Goal: Transaction & Acquisition: Purchase product/service

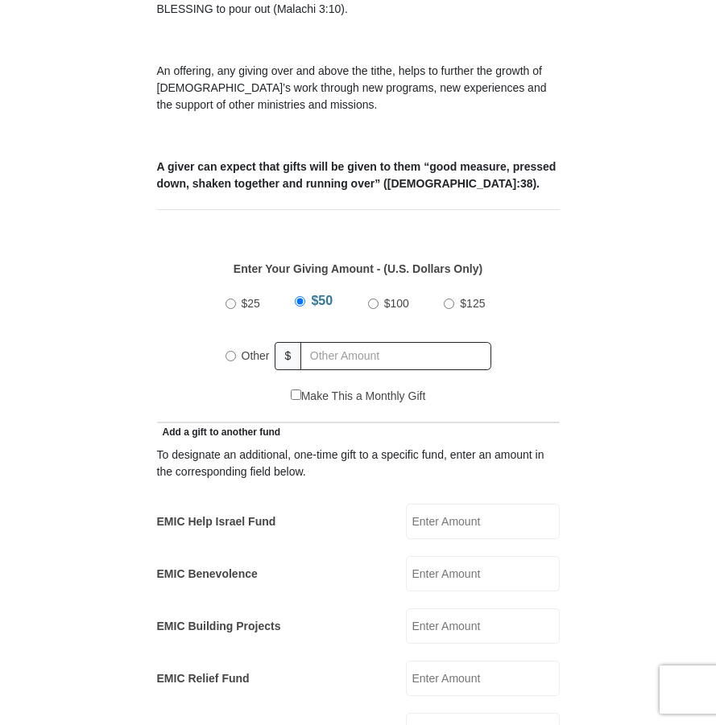
scroll to position [564, 0]
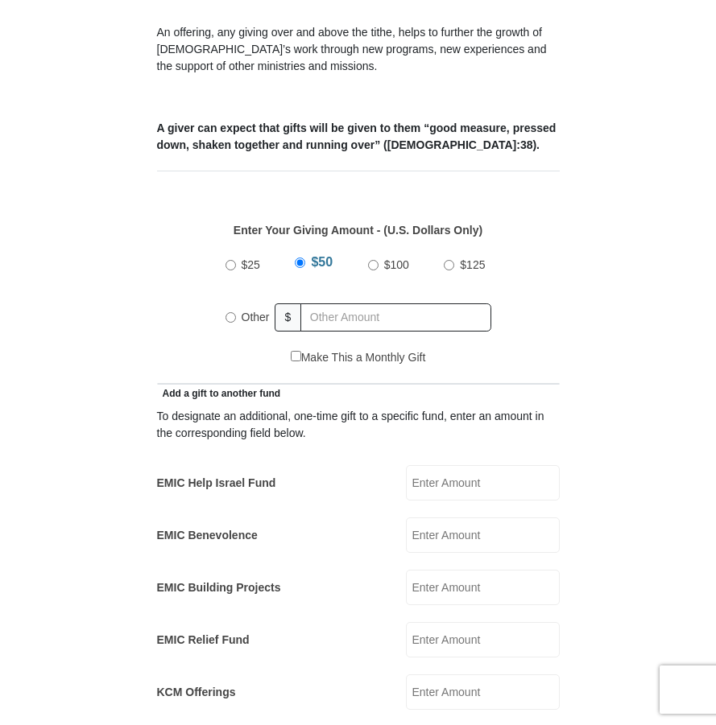
click at [229, 312] on input "Other" at bounding box center [230, 317] width 10 height 10
radio input "true"
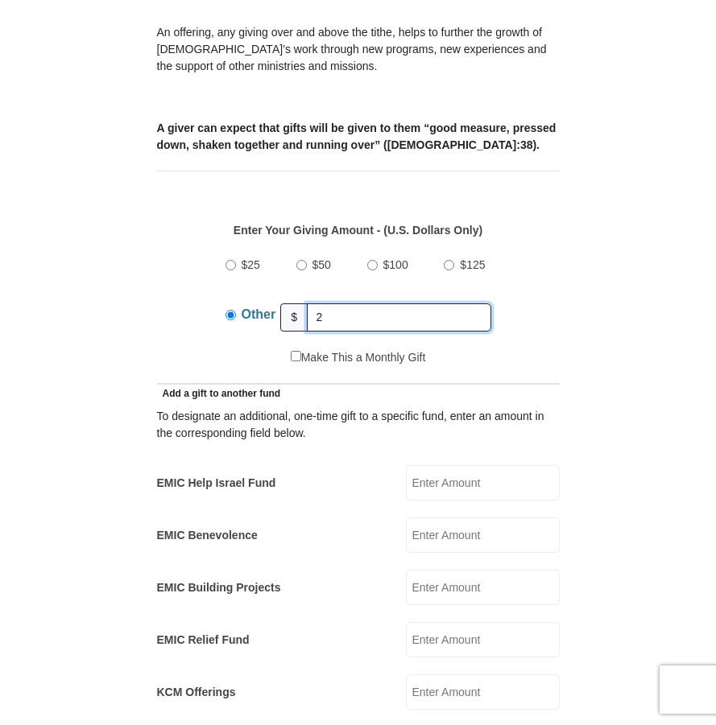
type input "29.00"
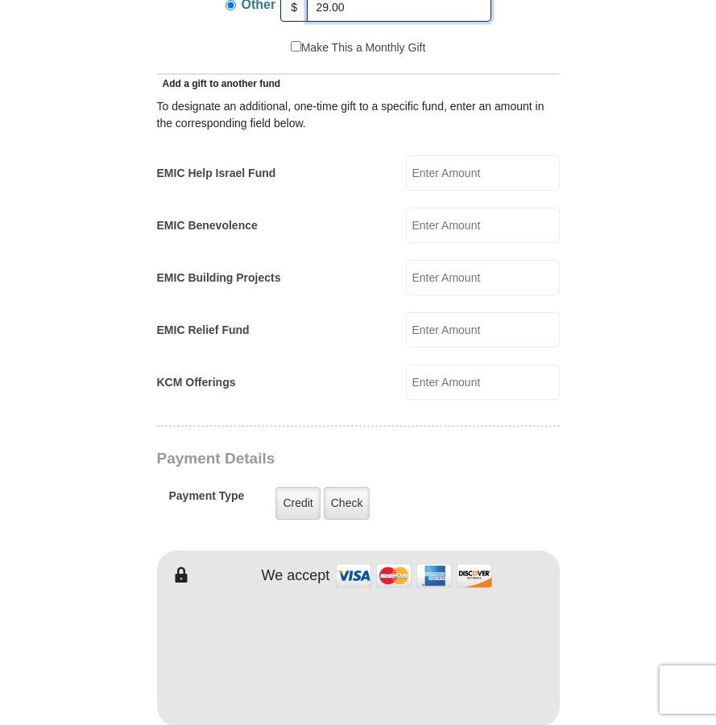
scroll to position [1047, 0]
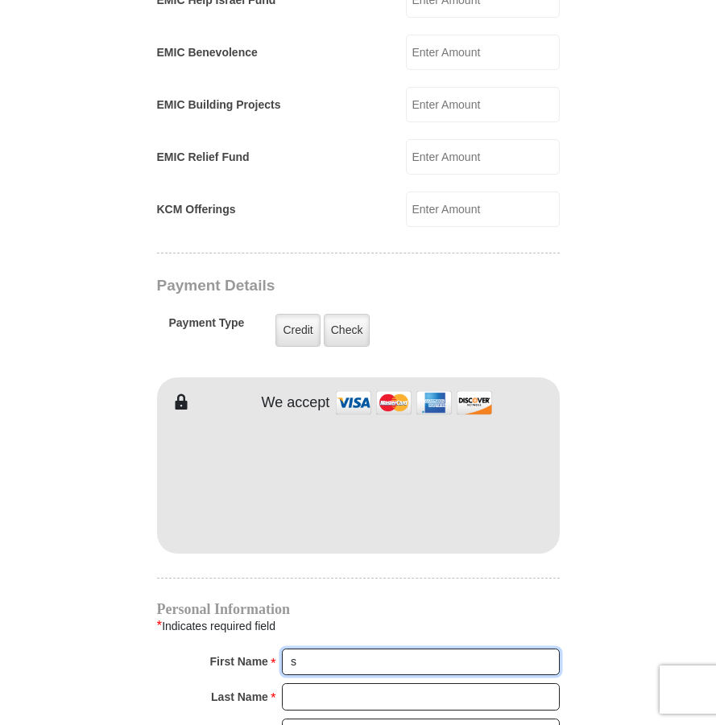
type input "Steve and Deborah"
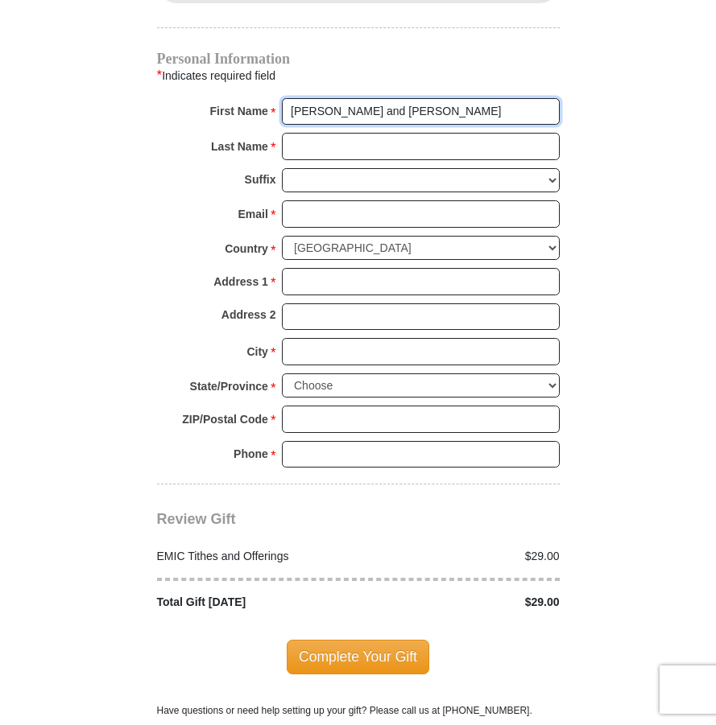
scroll to position [1610, 0]
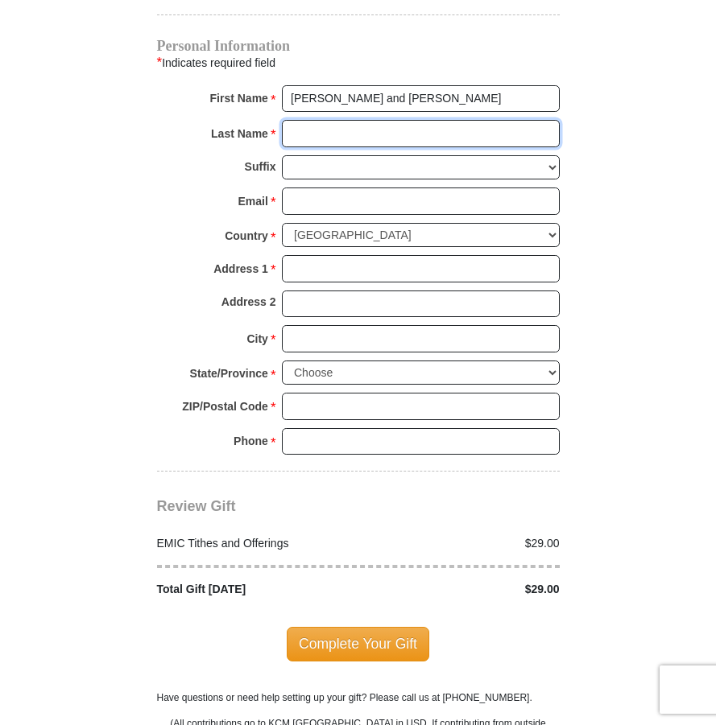
click at [299, 120] on input "Last Name *" at bounding box center [421, 133] width 278 height 27
type input "Gallant"
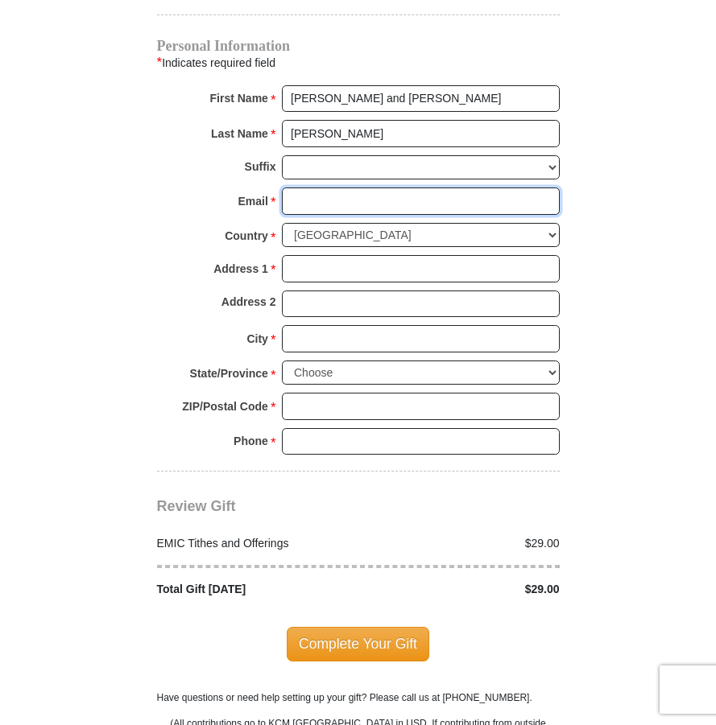
click at [302, 188] on input "Email *" at bounding box center [421, 201] width 278 height 27
type input "deborahgallant12@gmail.com"
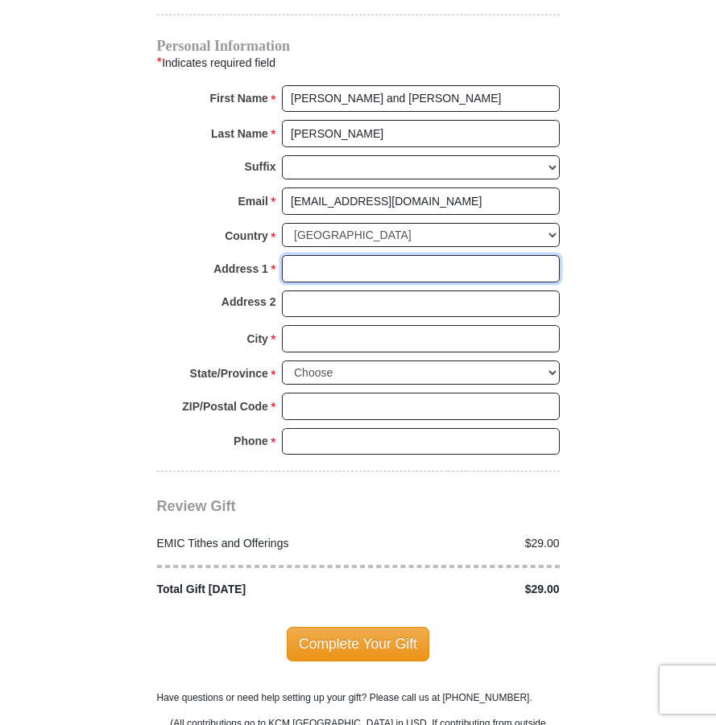
type input "17350 E Calaveras Ave"
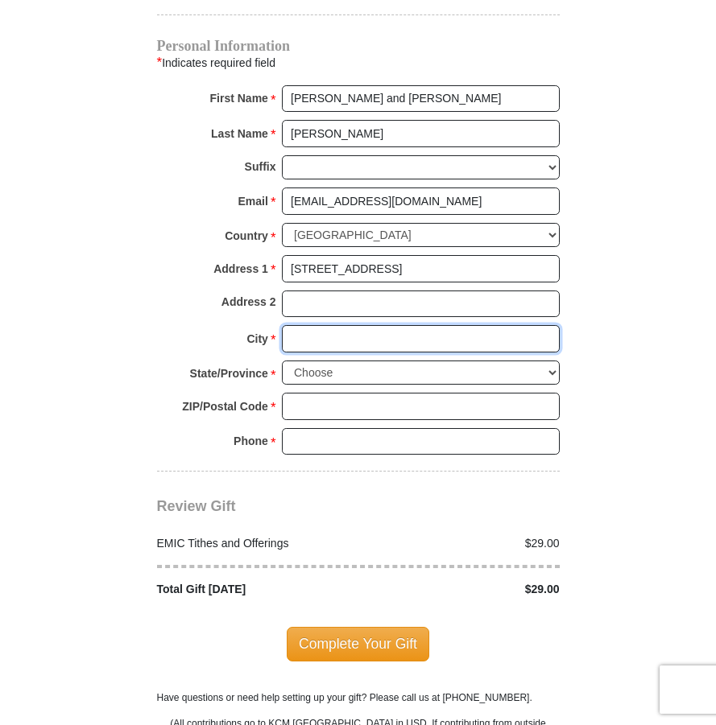
type input "Fountain Hills"
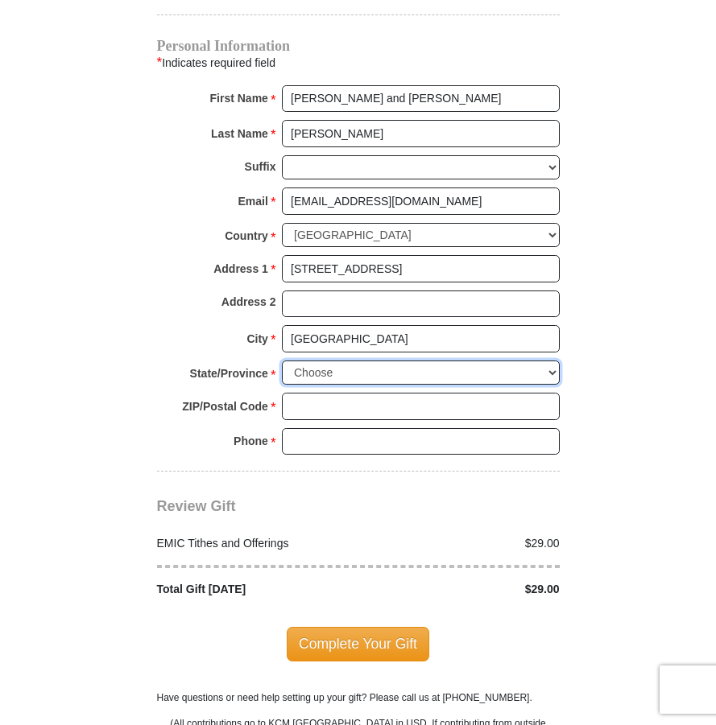
select select "AZ"
type input "85268"
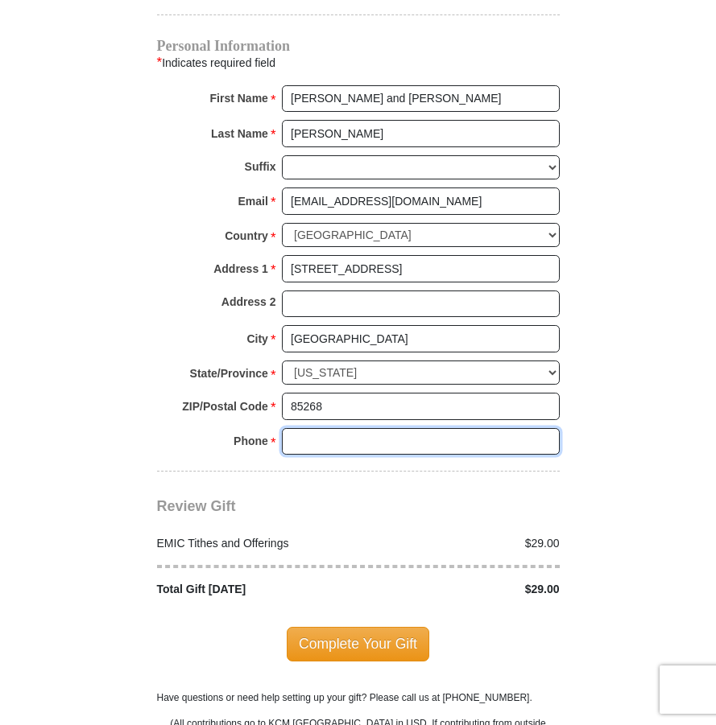
type input "4803228442"
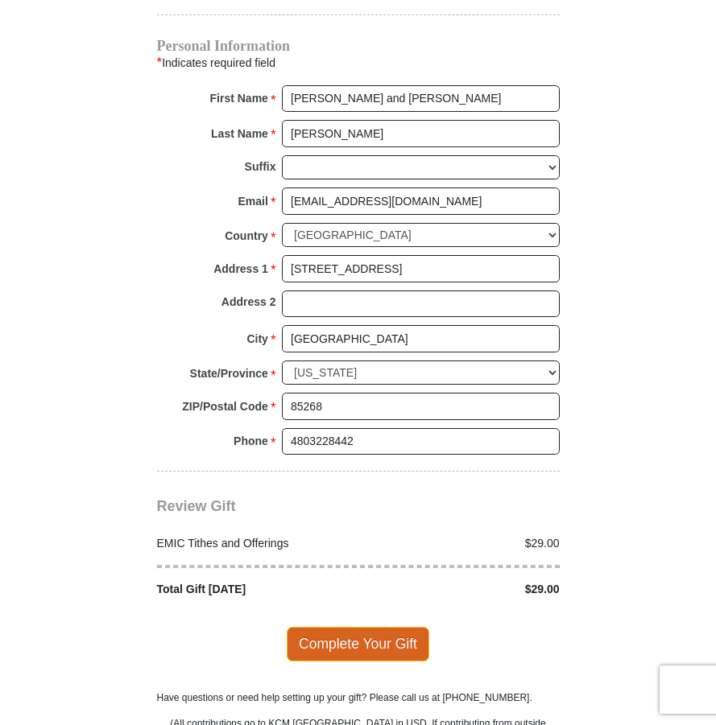
click at [348, 627] on span "Complete Your Gift" at bounding box center [358, 644] width 143 height 34
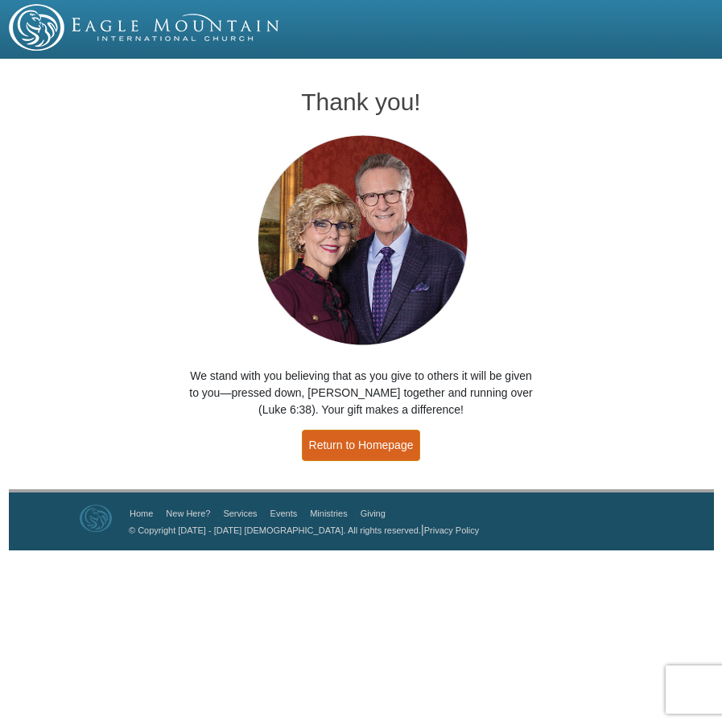
click at [358, 445] on link "Return to Homepage" at bounding box center [361, 445] width 119 height 31
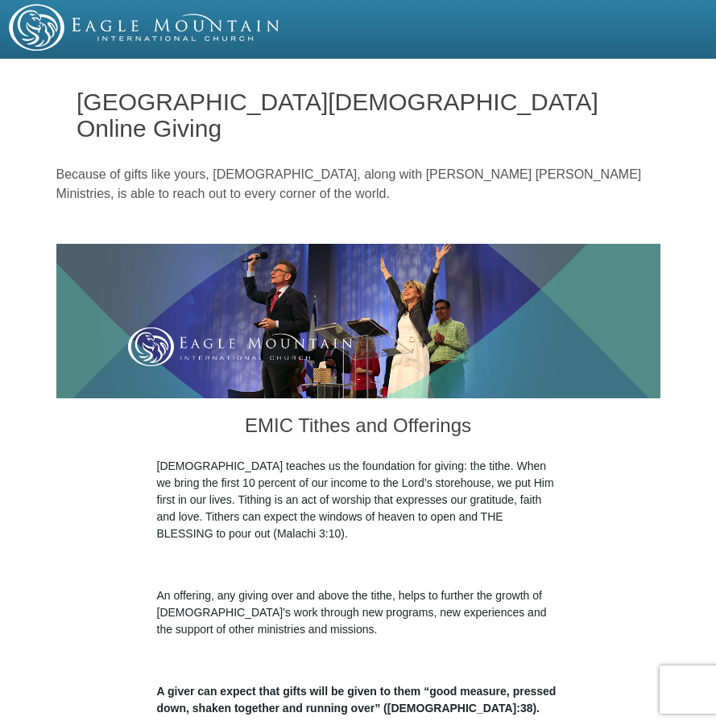
click at [531, 518] on div "The Bible teaches us the foundation for giving: the tithe. When we bring the fi…" at bounding box center [358, 587] width 403 height 259
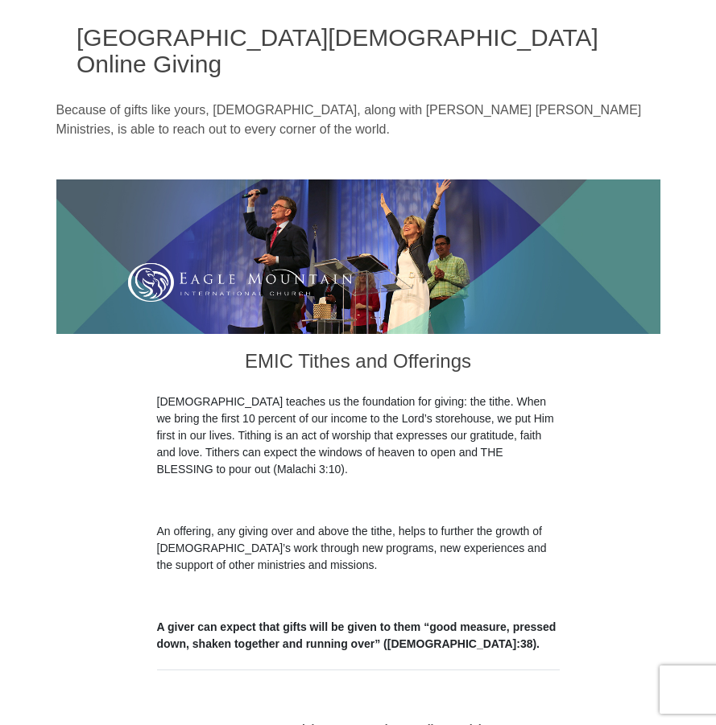
scroll to position [483, 0]
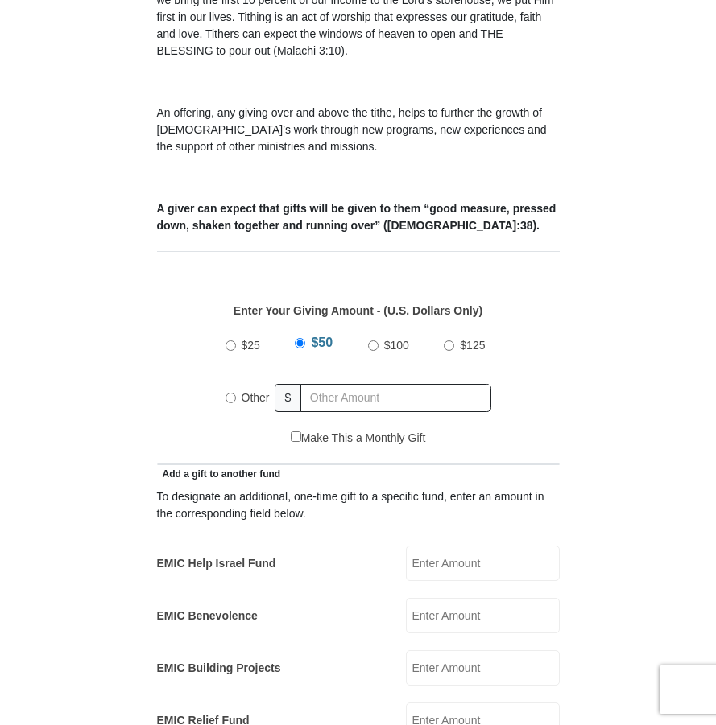
click at [231, 393] on input "Other" at bounding box center [230, 398] width 10 height 10
radio input "true"
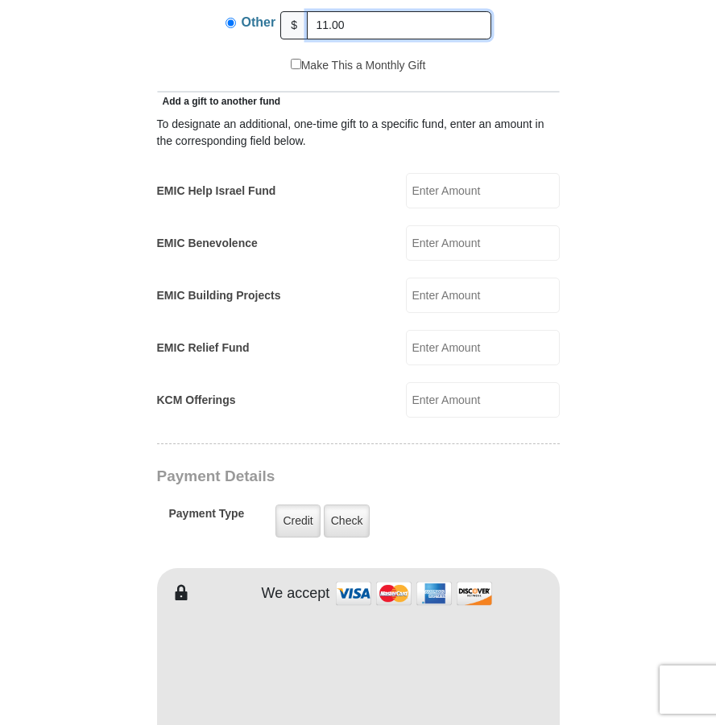
scroll to position [886, 0]
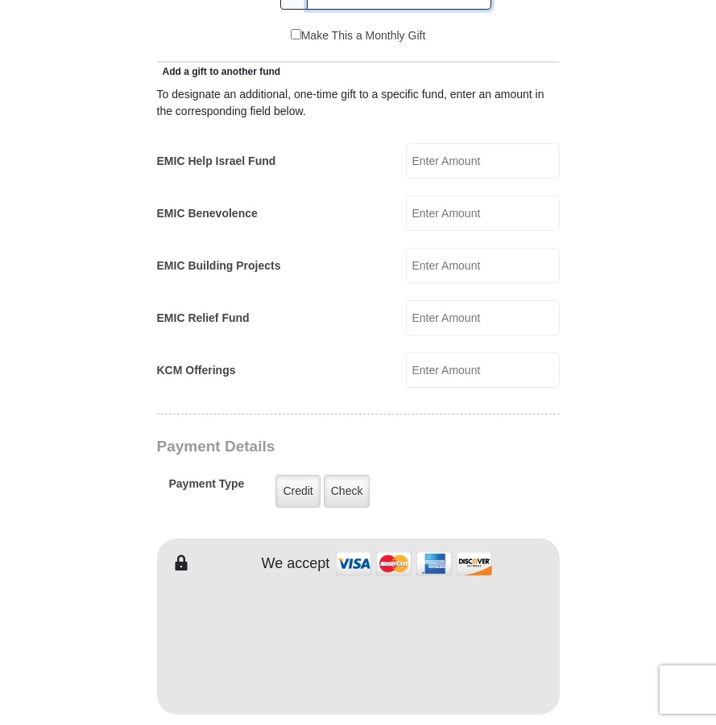
type input "11.00"
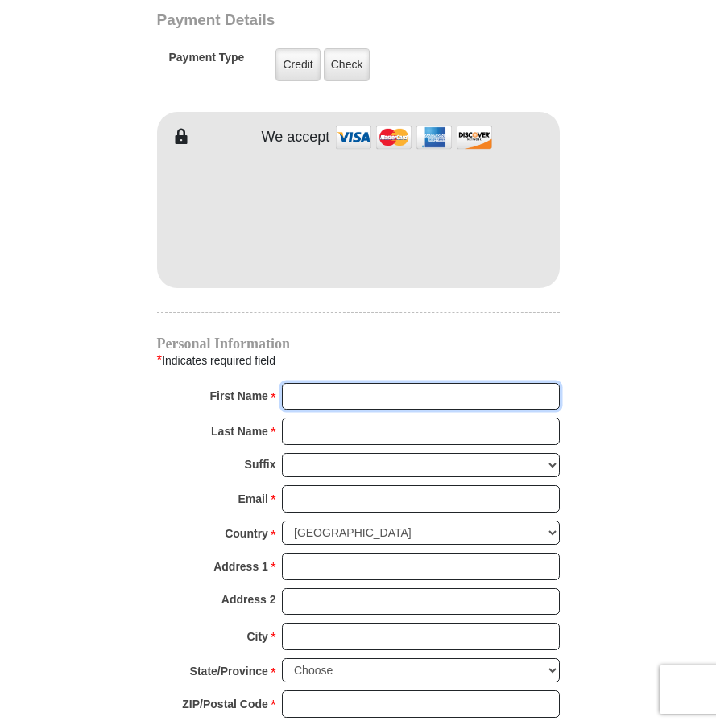
scroll to position [1320, 0]
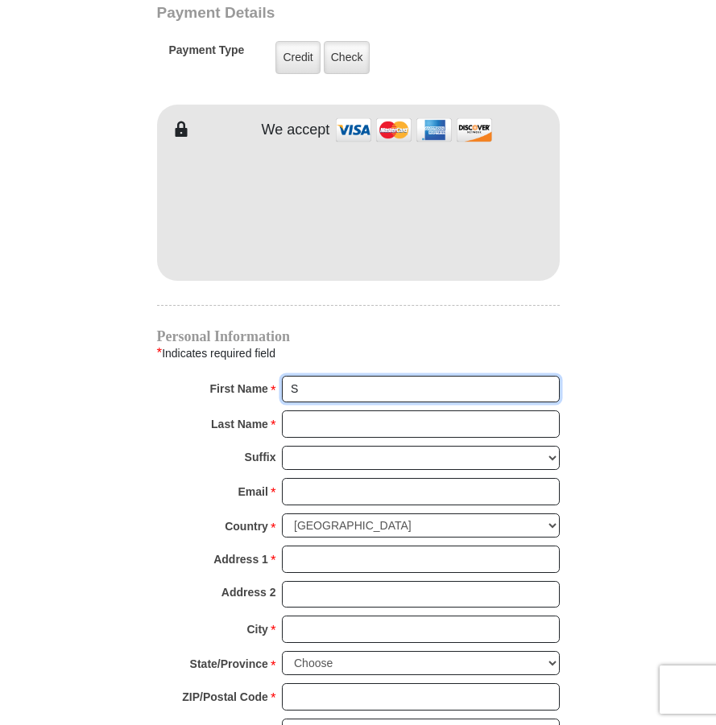
type input "Steve and Deborah"
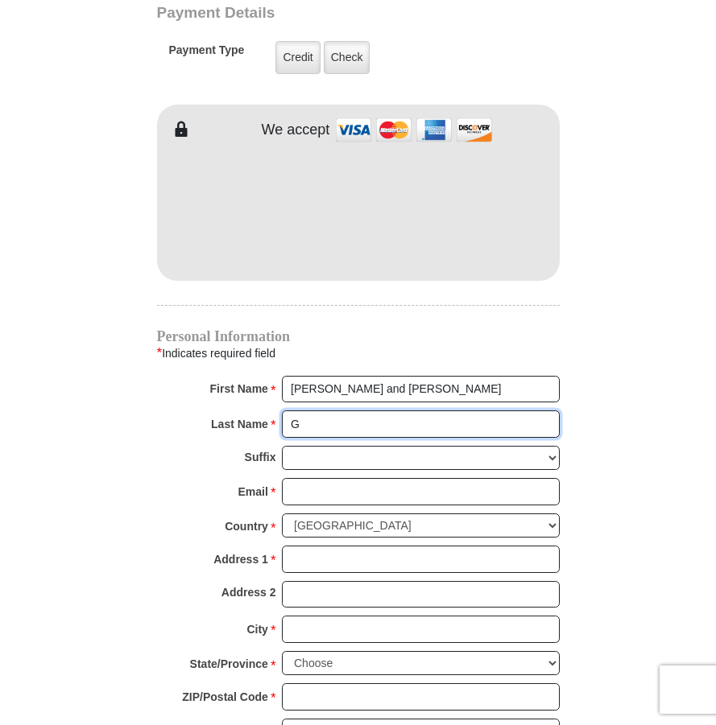
type input "Gallant"
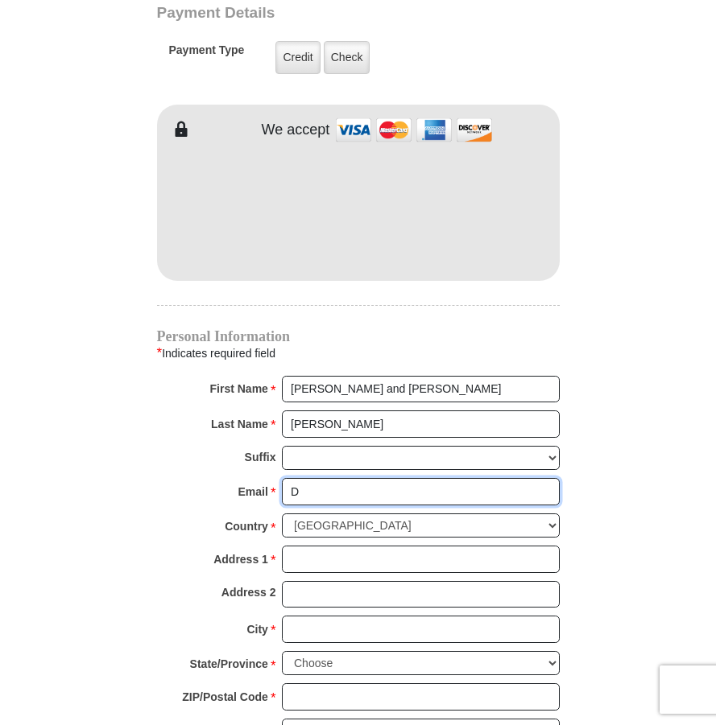
type input "deborahgallant12@gmail.com"
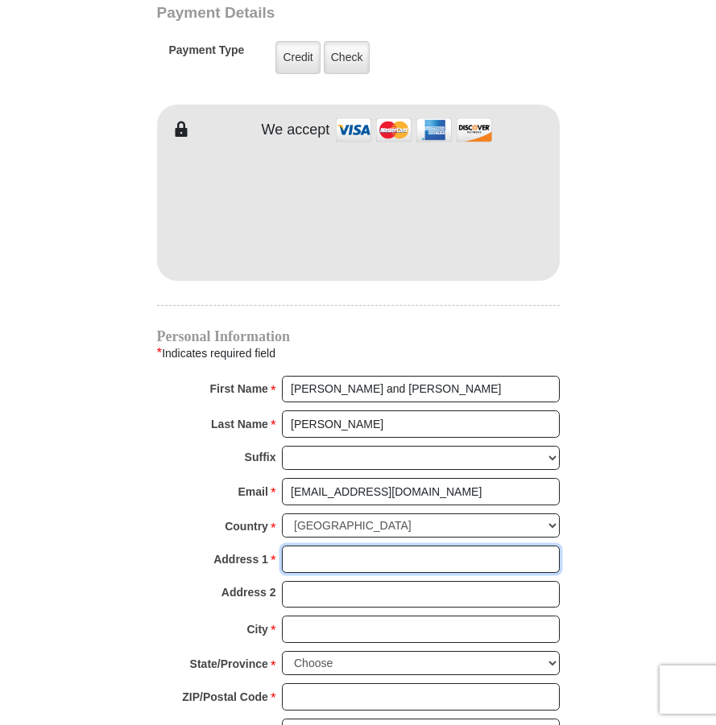
type input "17350 E Calaveras Ave"
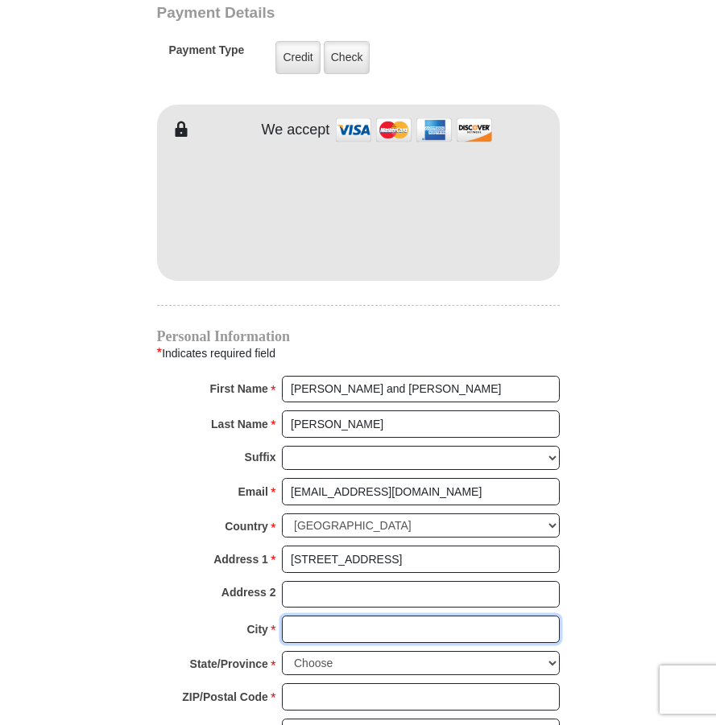
type input "Fountain Hills"
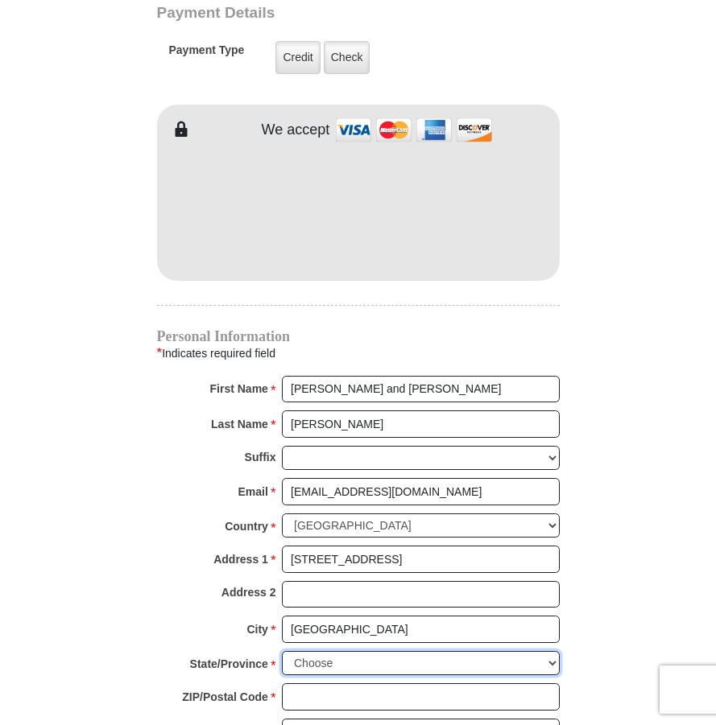
select select "AZ"
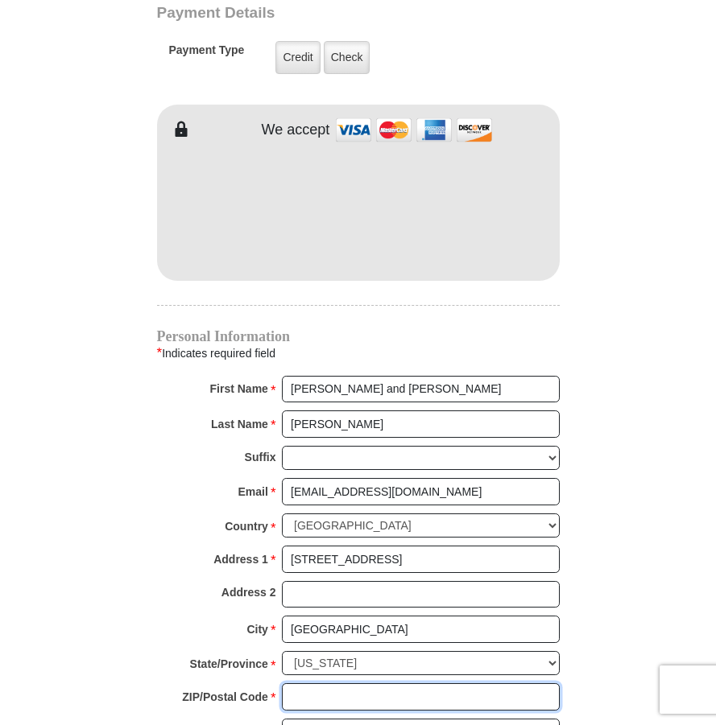
type input "85268"
type input "4803228442"
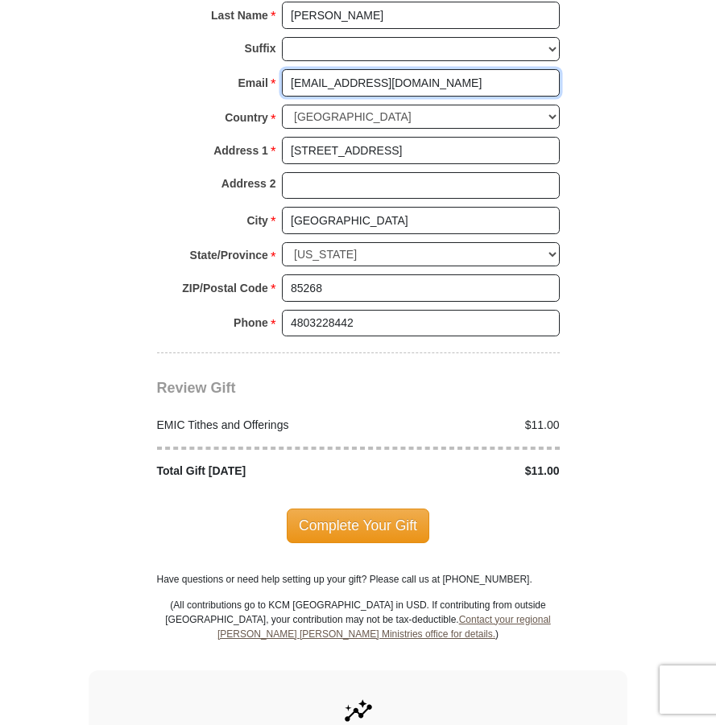
scroll to position [1803, 0]
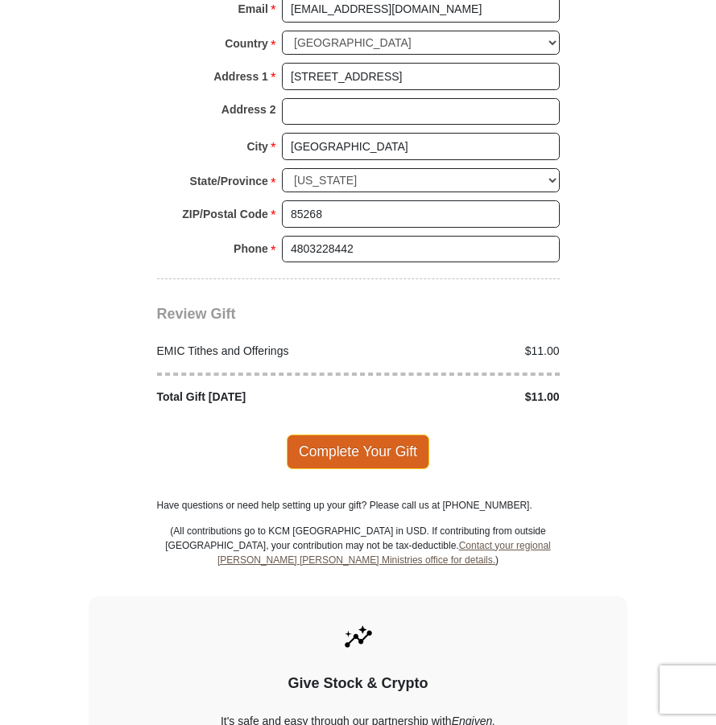
click at [340, 435] on span "Complete Your Gift" at bounding box center [358, 452] width 143 height 34
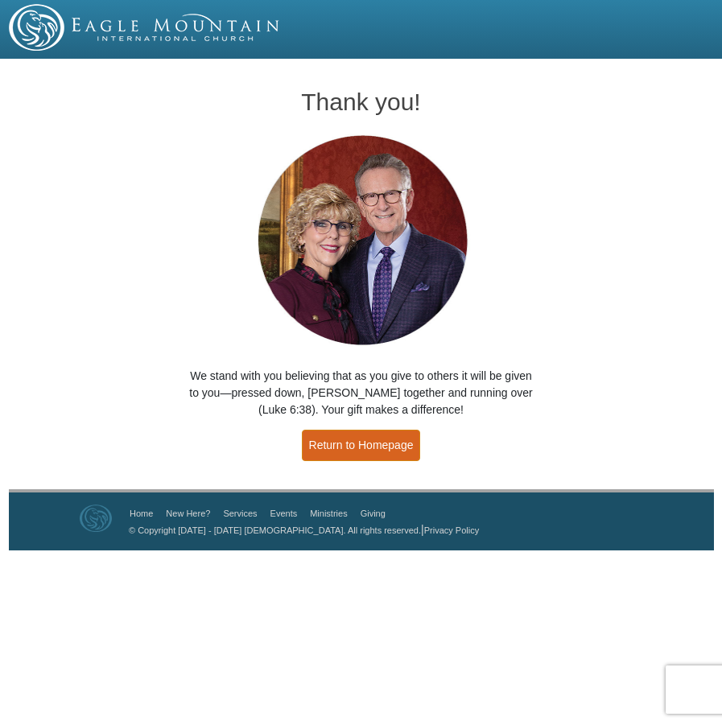
click at [314, 445] on link "Return to Homepage" at bounding box center [361, 445] width 119 height 31
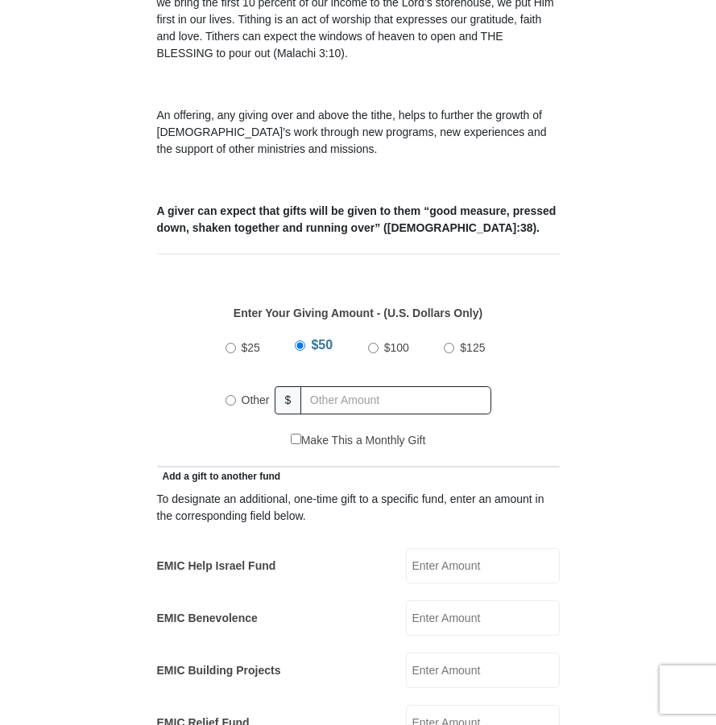
scroll to position [483, 0]
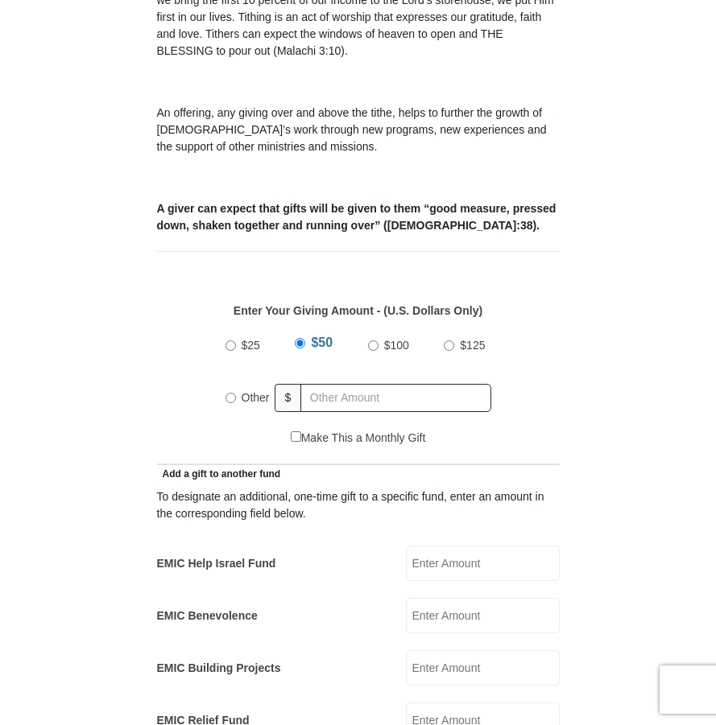
click at [233, 393] on input "Other" at bounding box center [230, 398] width 10 height 10
radio input "true"
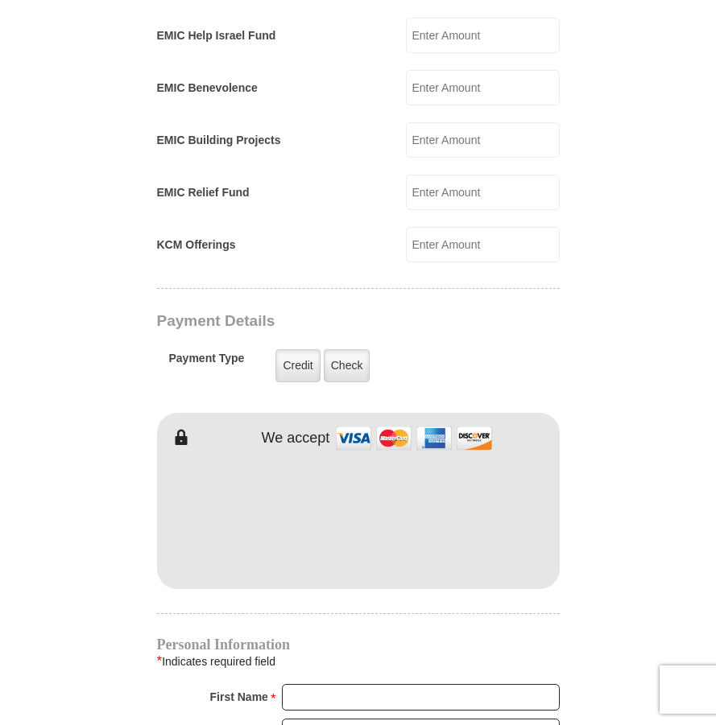
scroll to position [1047, 0]
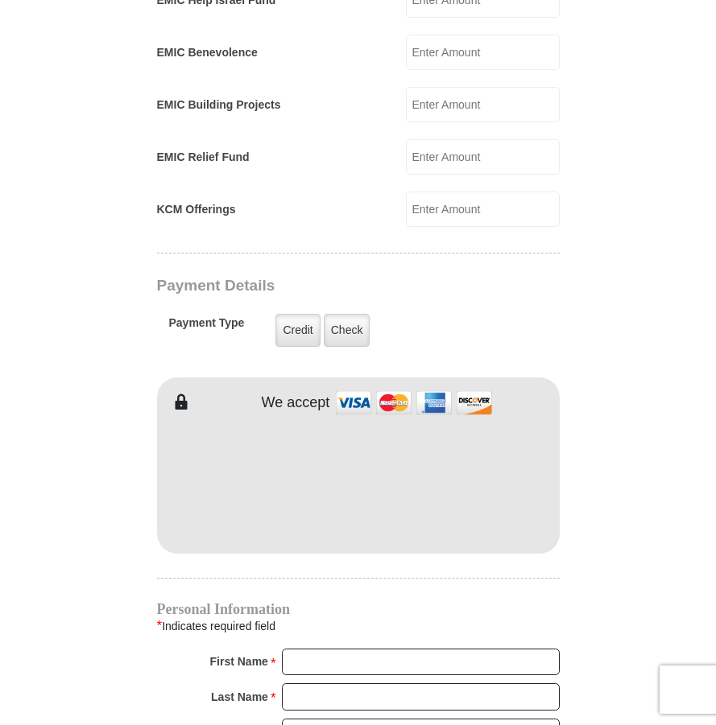
type input "75.00"
type input "[PERSON_NAME] and [PERSON_NAME]"
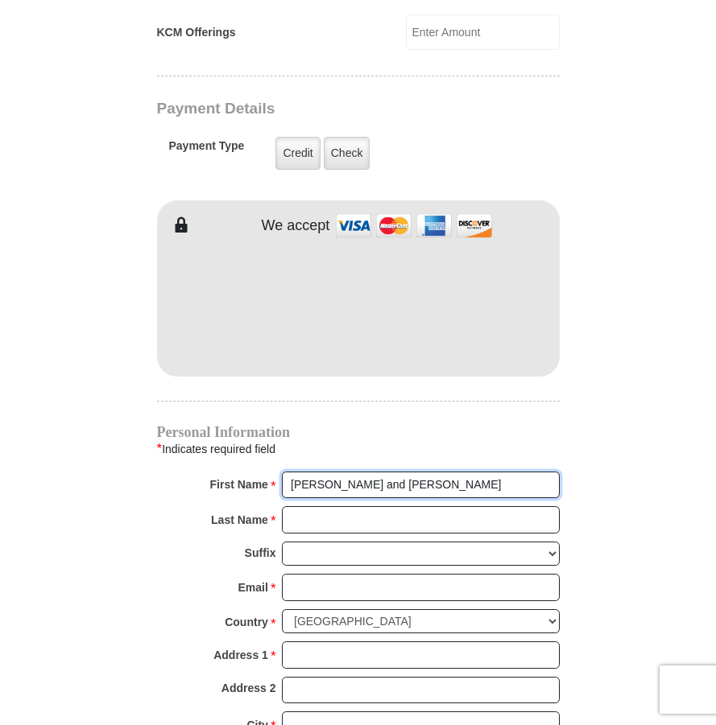
scroll to position [1369, 0]
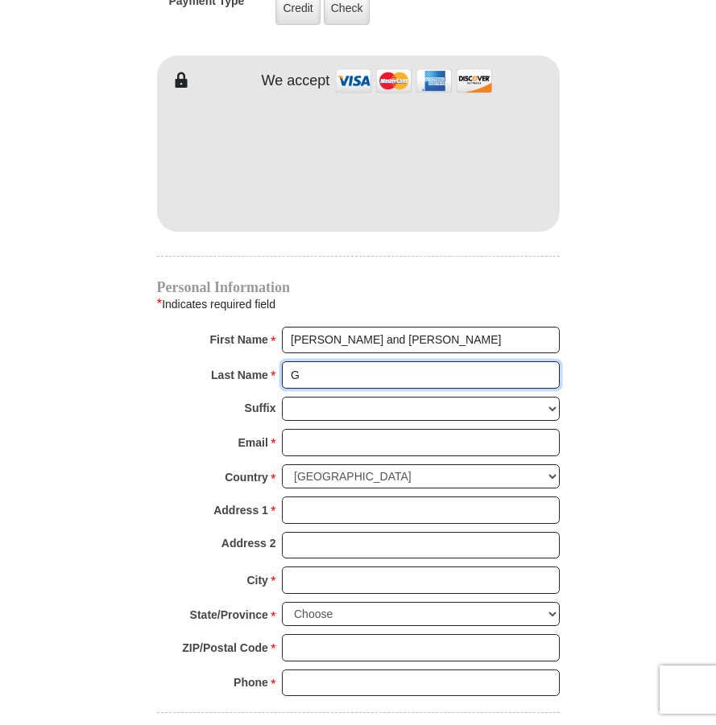
type input "[PERSON_NAME]"
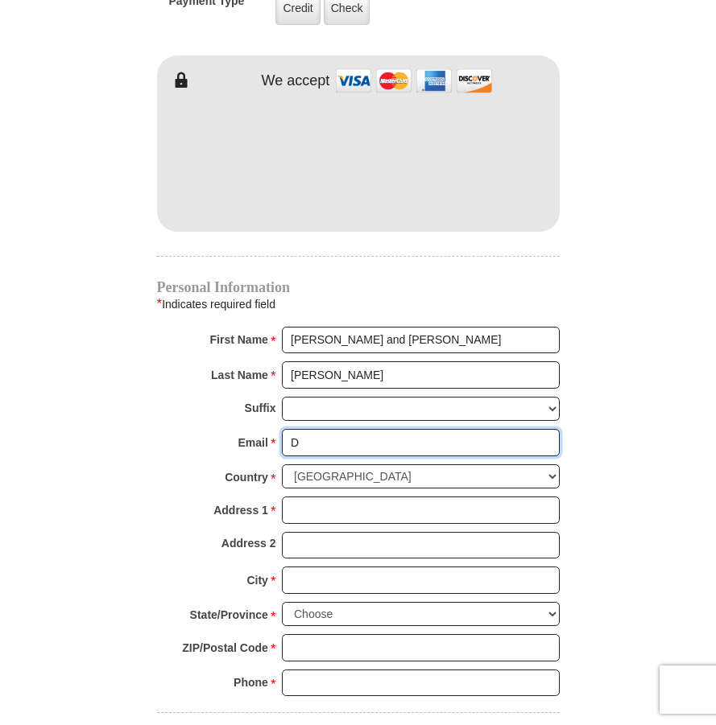
type input "[EMAIL_ADDRESS][DOMAIN_NAME]"
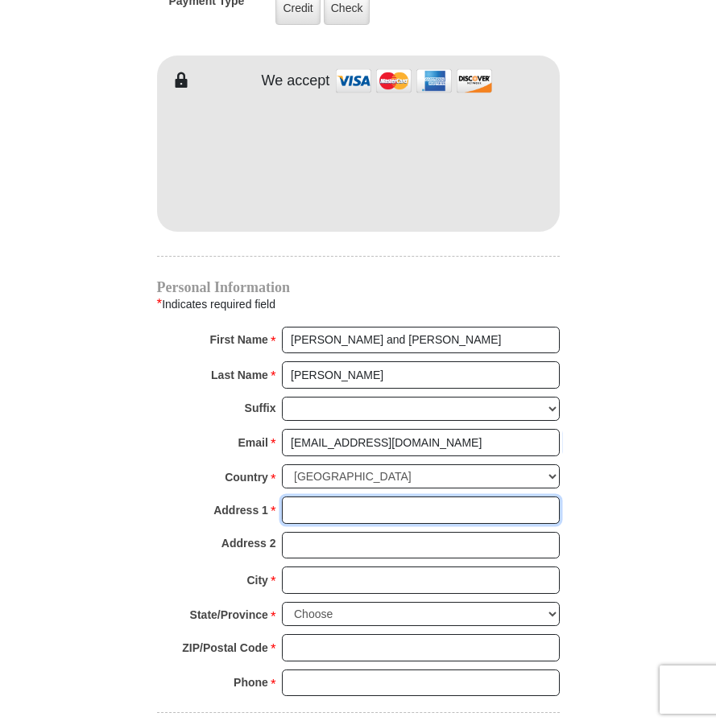
type input "17350 E Calaveras Ave"
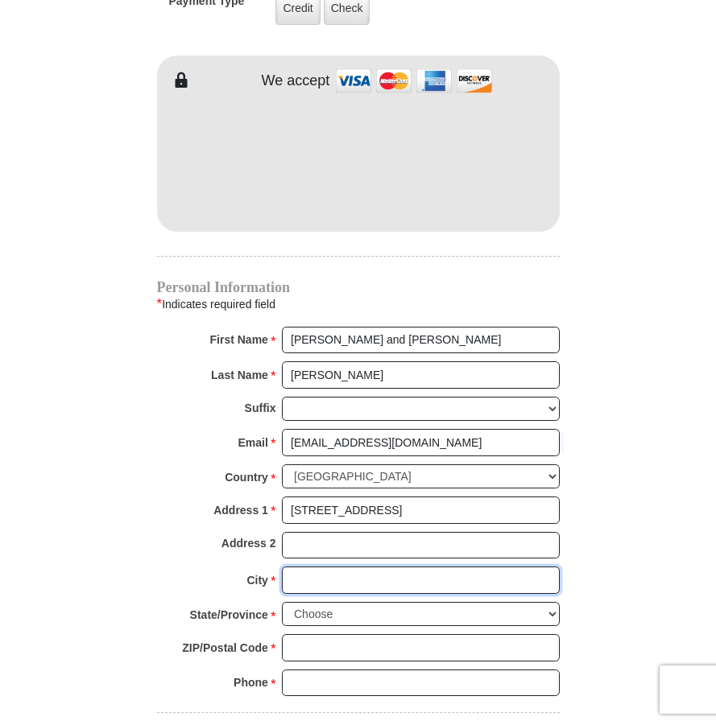
type input "Fountain Hills"
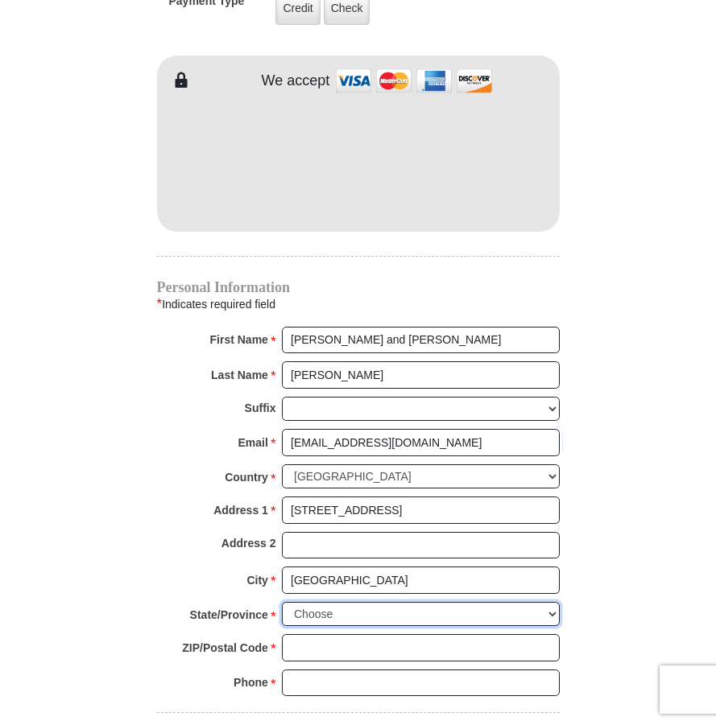
select select "AZ"
type input "85268"
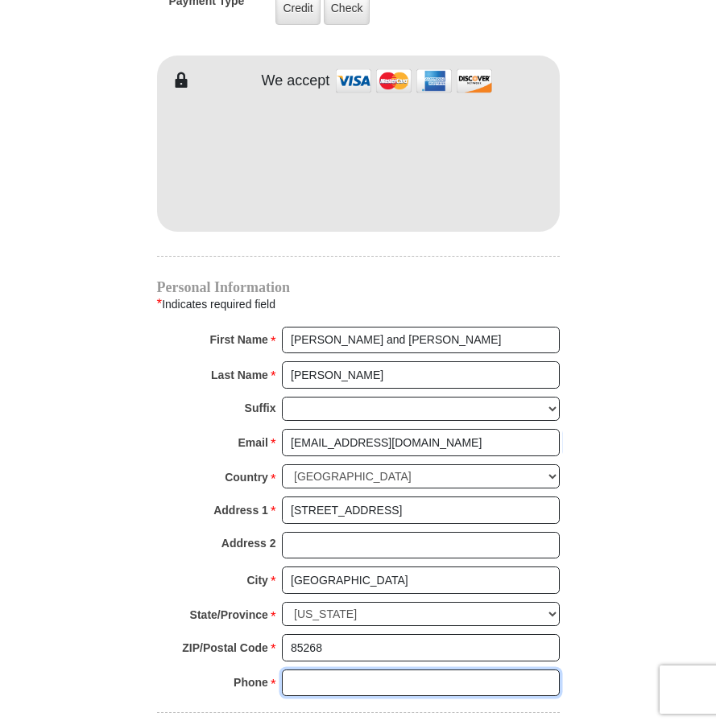
type input "4803228442"
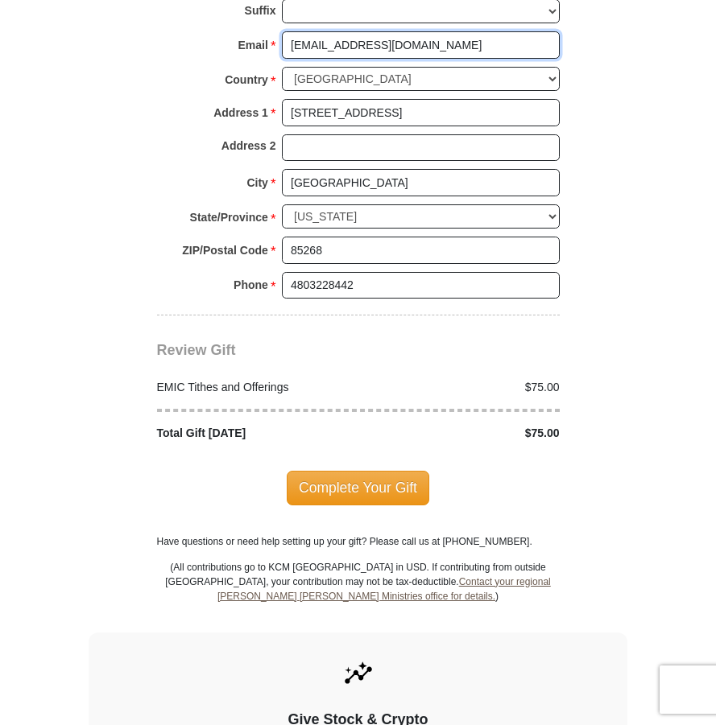
scroll to position [1852, 0]
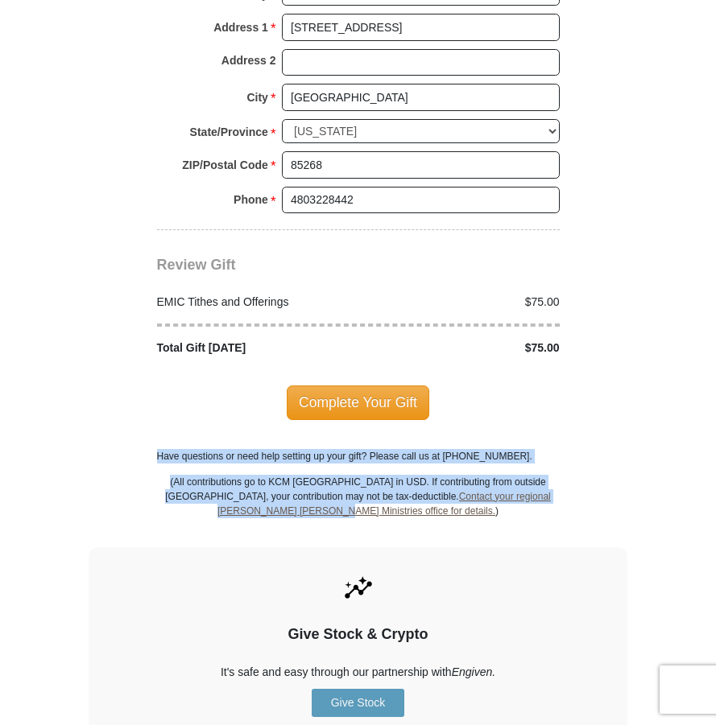
click at [376, 386] on span "Complete Your Gift" at bounding box center [358, 403] width 143 height 34
